Goal: Information Seeking & Learning: Learn about a topic

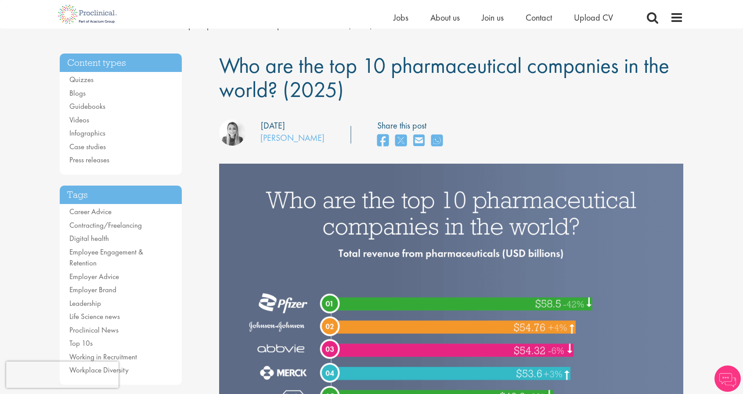
drag, startPoint x: 288, startPoint y: 62, endPoint x: 372, endPoint y: 89, distance: 87.7
click at [372, 89] on h1 "Who are the top 10 pharmaceutical companies in the world? (2025)" at bounding box center [451, 78] width 464 height 48
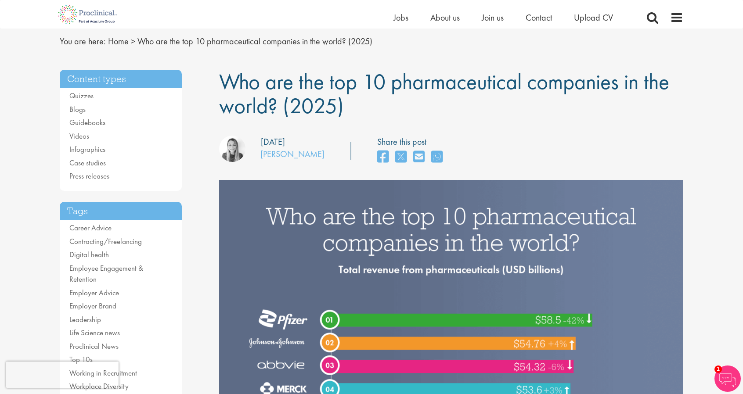
scroll to position [27, 0]
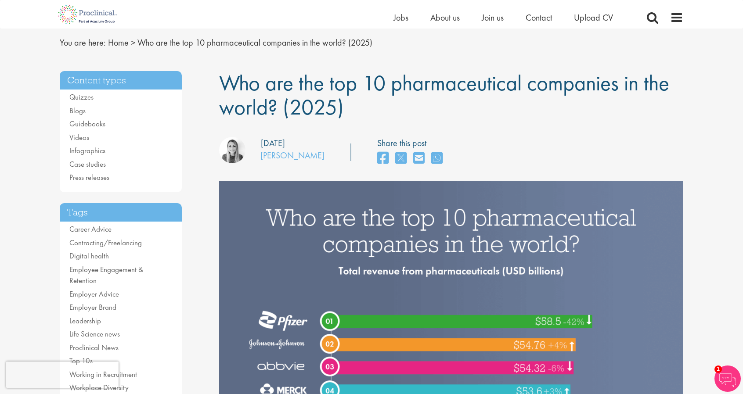
drag, startPoint x: 328, startPoint y: 104, endPoint x: 214, endPoint y: 84, distance: 115.9
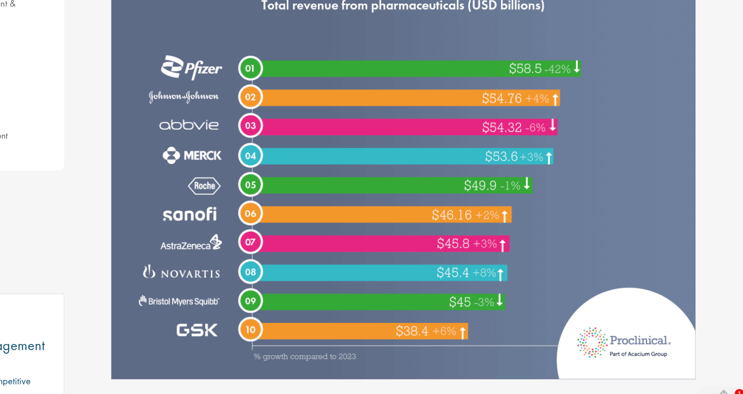
scroll to position [238, 0]
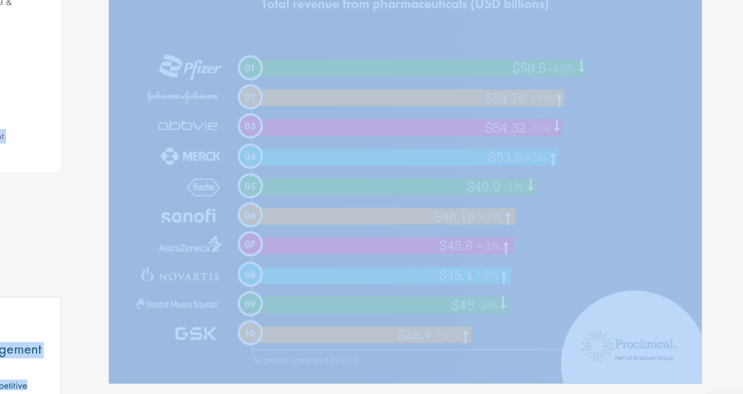
drag, startPoint x: 194, startPoint y: 98, endPoint x: 642, endPoint y: 187, distance: 456.2
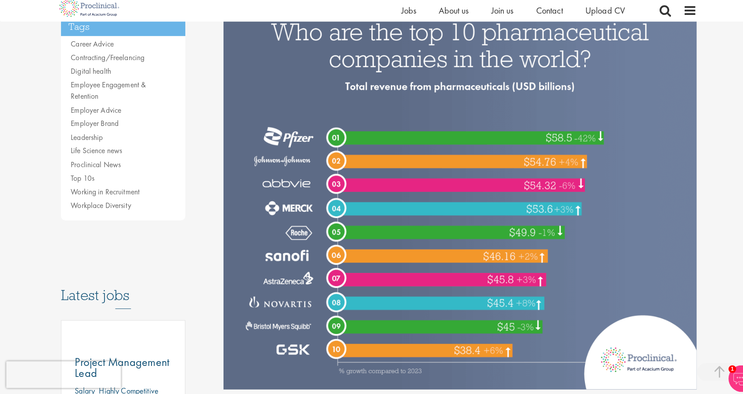
scroll to position [209, 0]
